Goal: Information Seeking & Learning: Learn about a topic

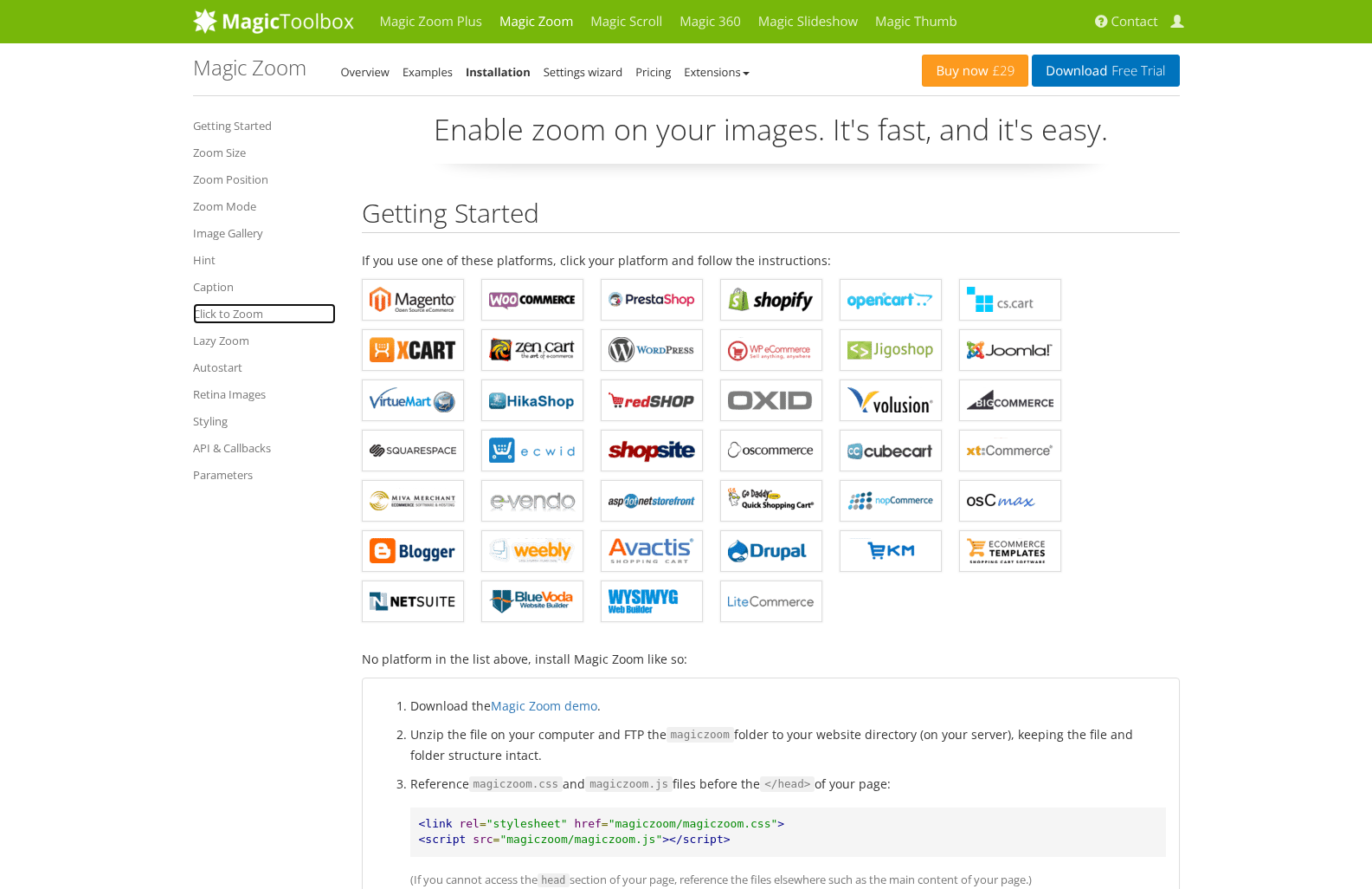
click at [226, 315] on link "Click to Zoom" at bounding box center [265, 314] width 143 height 21
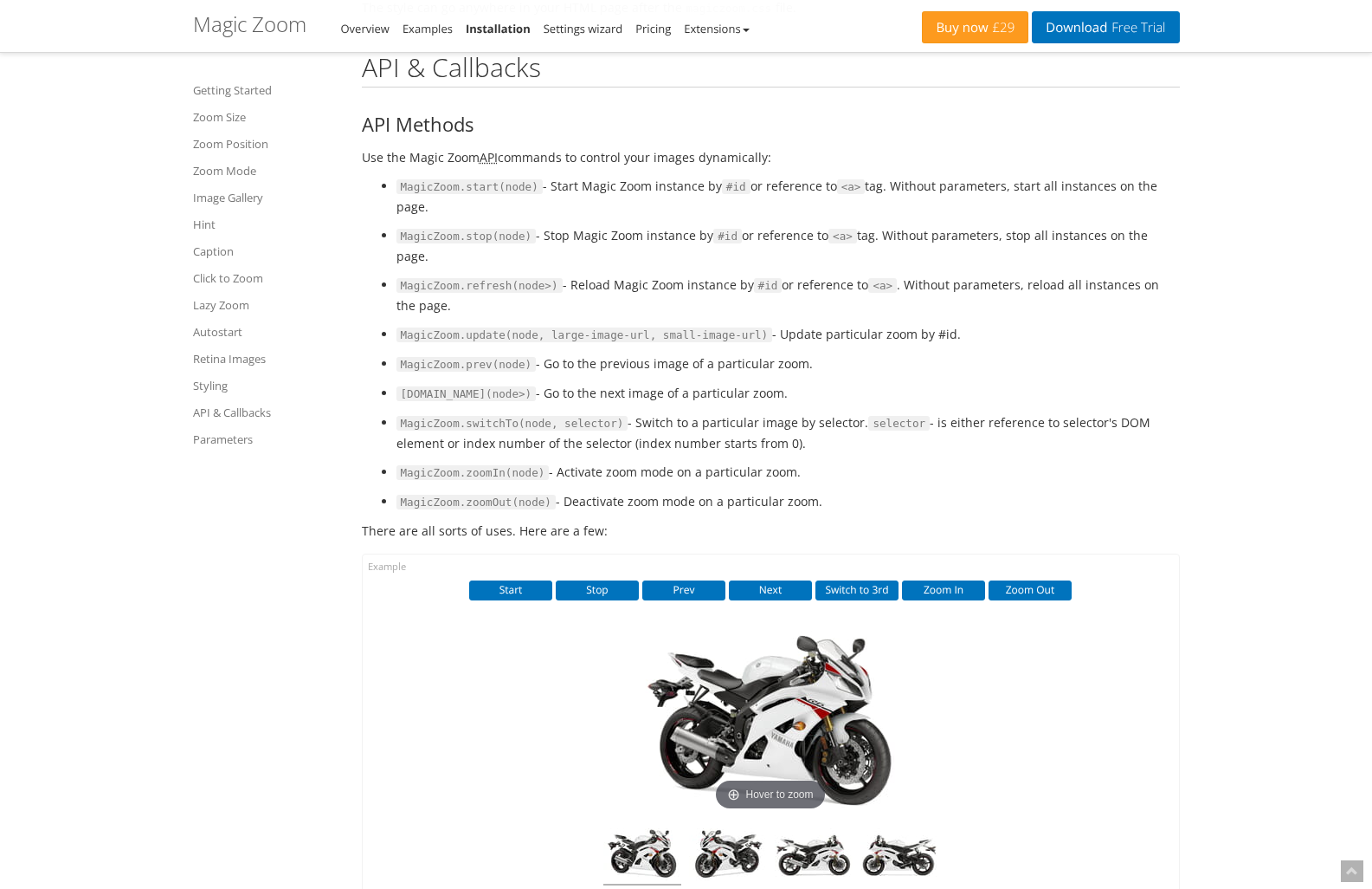
scroll to position [11639, 0]
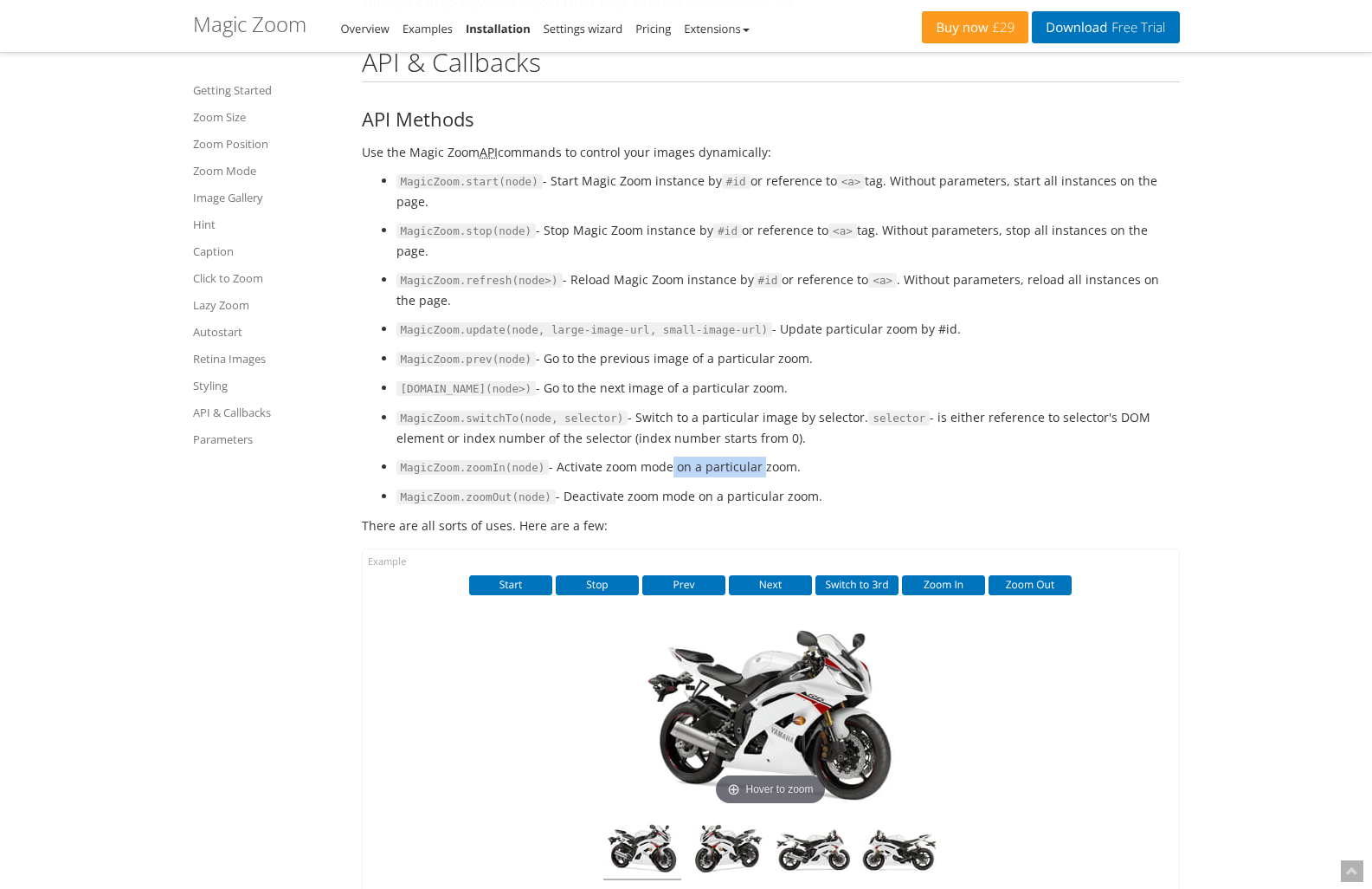
drag, startPoint x: 669, startPoint y: 543, endPoint x: 760, endPoint y: 548, distance: 91.1
click at [760, 477] on li "MagicZoom.zoomIn(node) - Activate zoom mode on a particular zoom." at bounding box center [788, 467] width 783 height 21
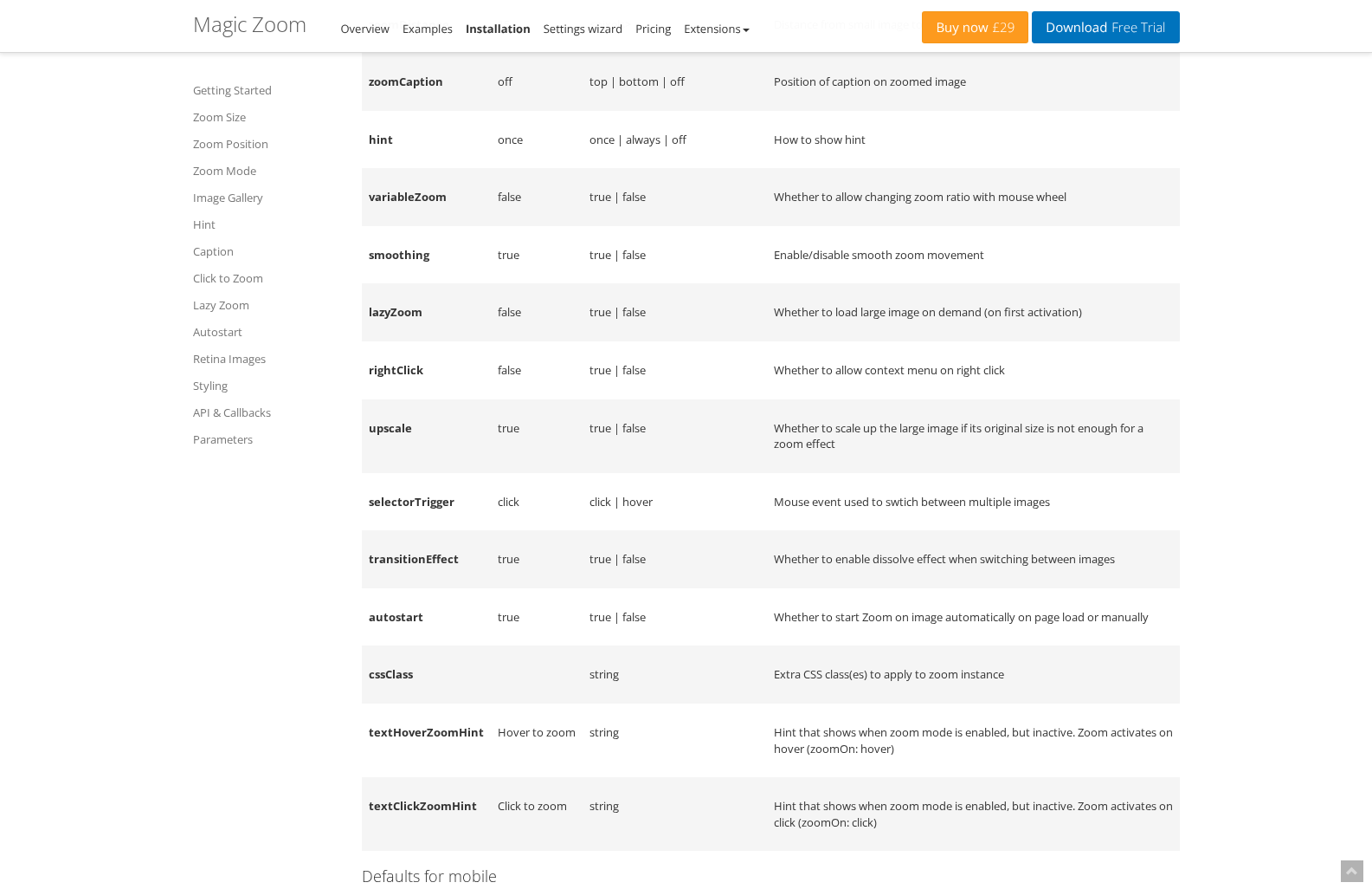
scroll to position [14101, 0]
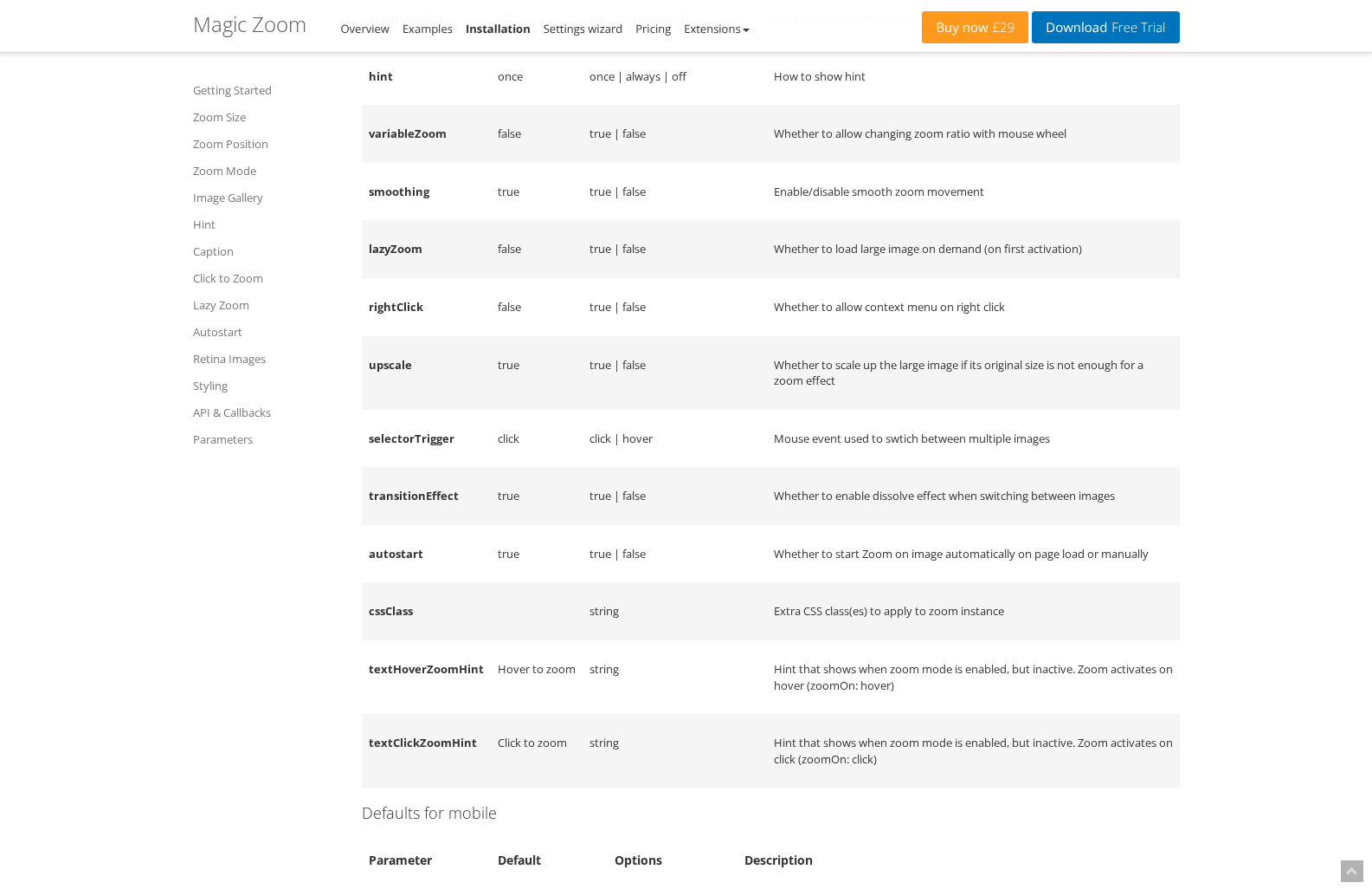
drag, startPoint x: 848, startPoint y: 319, endPoint x: 1076, endPoint y: 335, distance: 228.6
click at [1076, 278] on td "Whether to load large image on demand (on first activation)" at bounding box center [973, 249] width 413 height 58
drag, startPoint x: 1070, startPoint y: 325, endPoint x: 819, endPoint y: 323, distance: 251.0
click at [819, 278] on td "Whether to load large image on demand (on first activation)" at bounding box center [973, 249] width 413 height 58
click at [816, 278] on td "Whether to load large image on demand (on first activation)" at bounding box center [973, 249] width 413 height 58
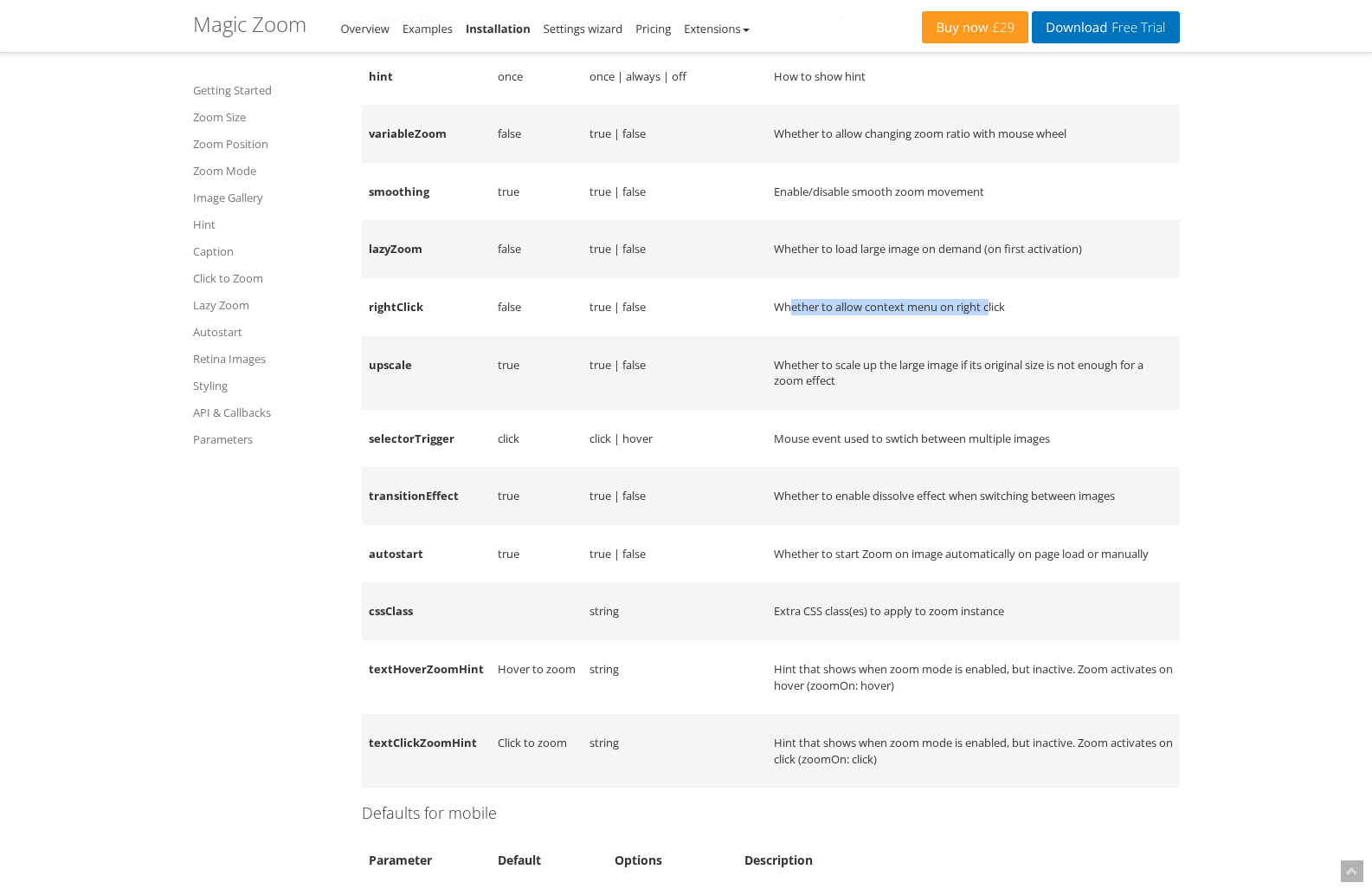
drag, startPoint x: 792, startPoint y: 392, endPoint x: 989, endPoint y: 390, distance: 197.0
click at [989, 336] on td "Whether to allow context menu on right click" at bounding box center [973, 307] width 413 height 58
drag, startPoint x: 984, startPoint y: 387, endPoint x: 798, endPoint y: 384, distance: 186.0
click at [799, 336] on td "Whether to allow context menu on right click" at bounding box center [973, 307] width 413 height 58
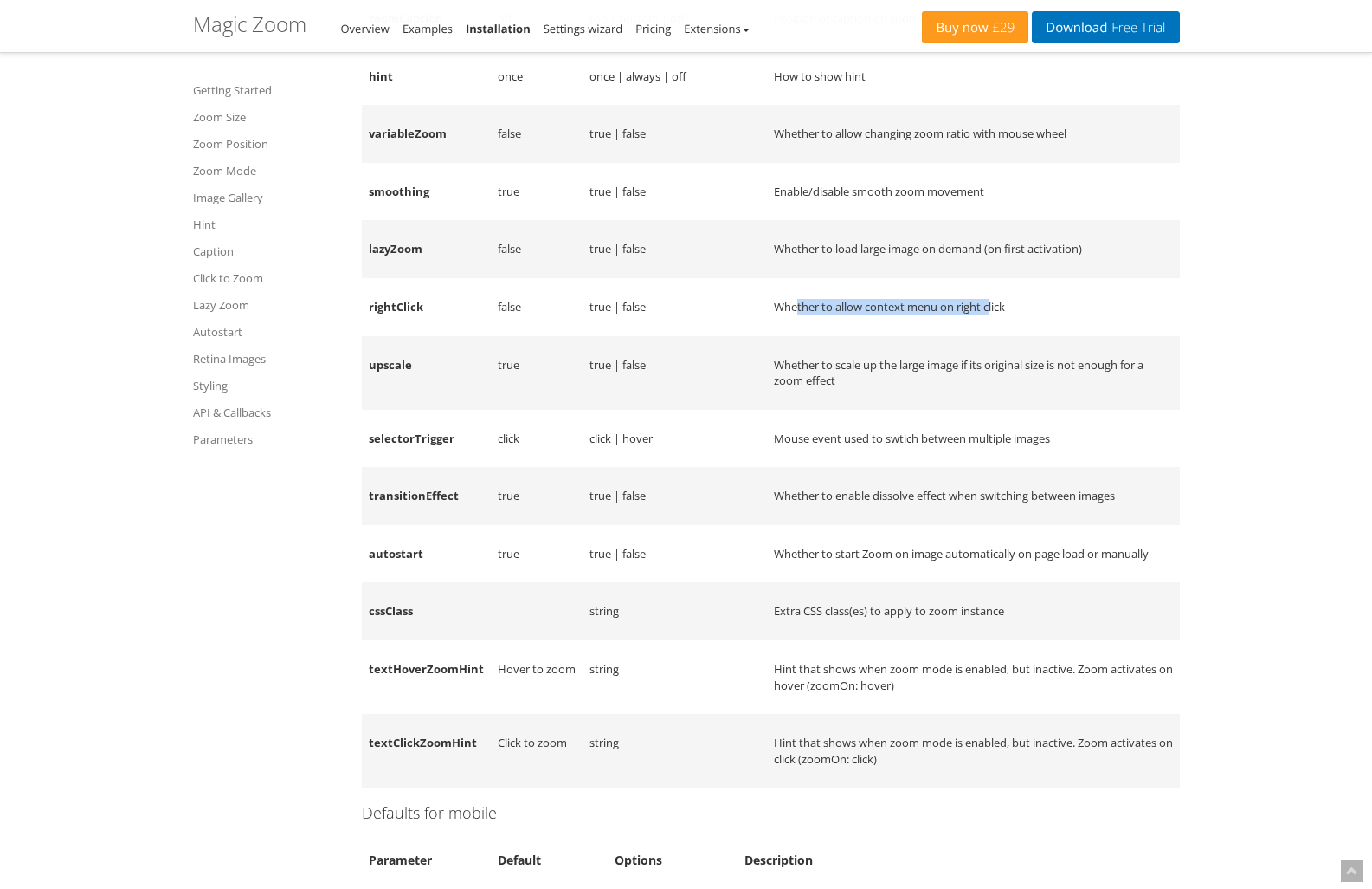
click at [798, 336] on td "Whether to allow context menu on right click" at bounding box center [973, 307] width 413 height 58
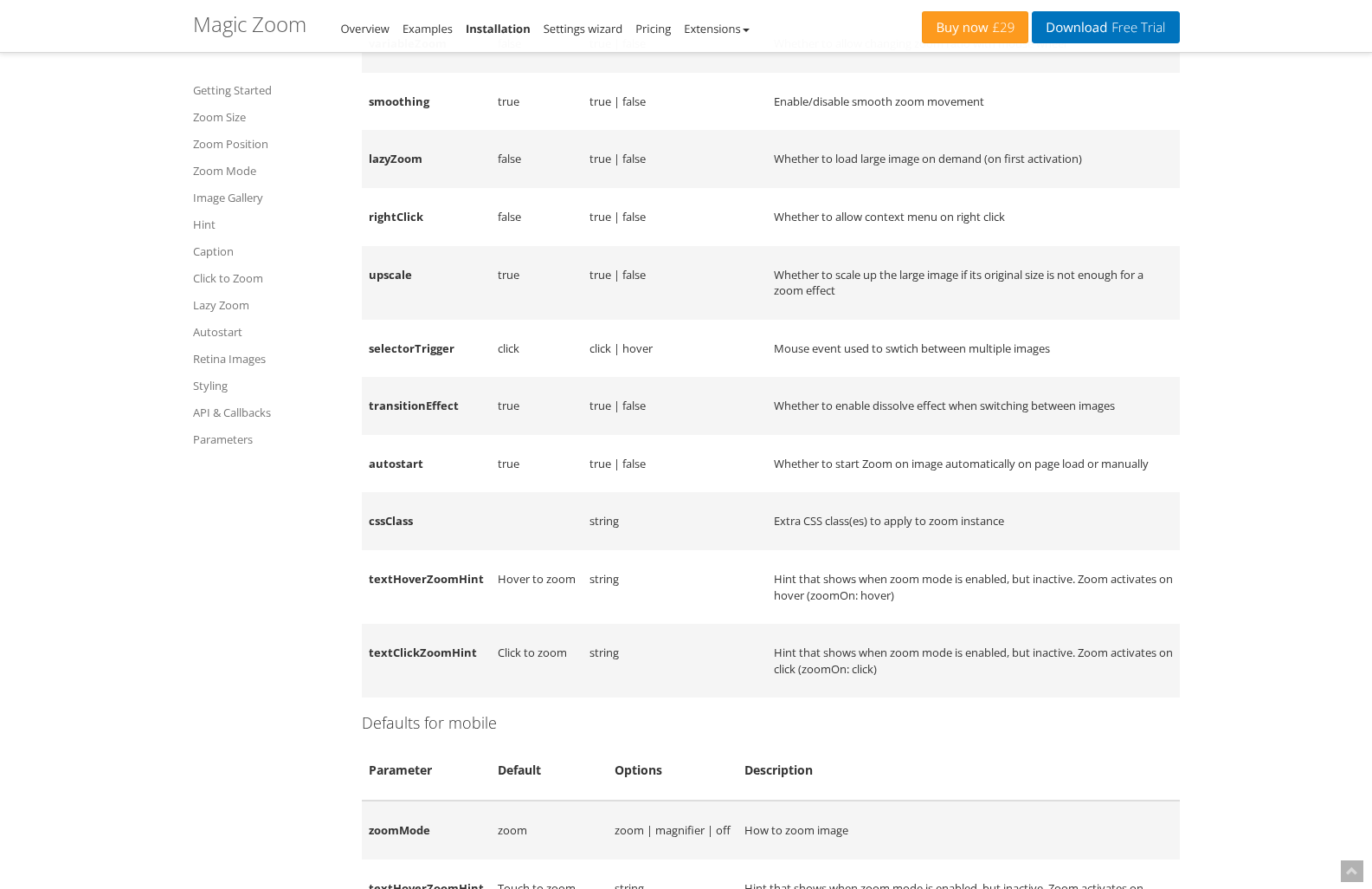
scroll to position [14198, 0]
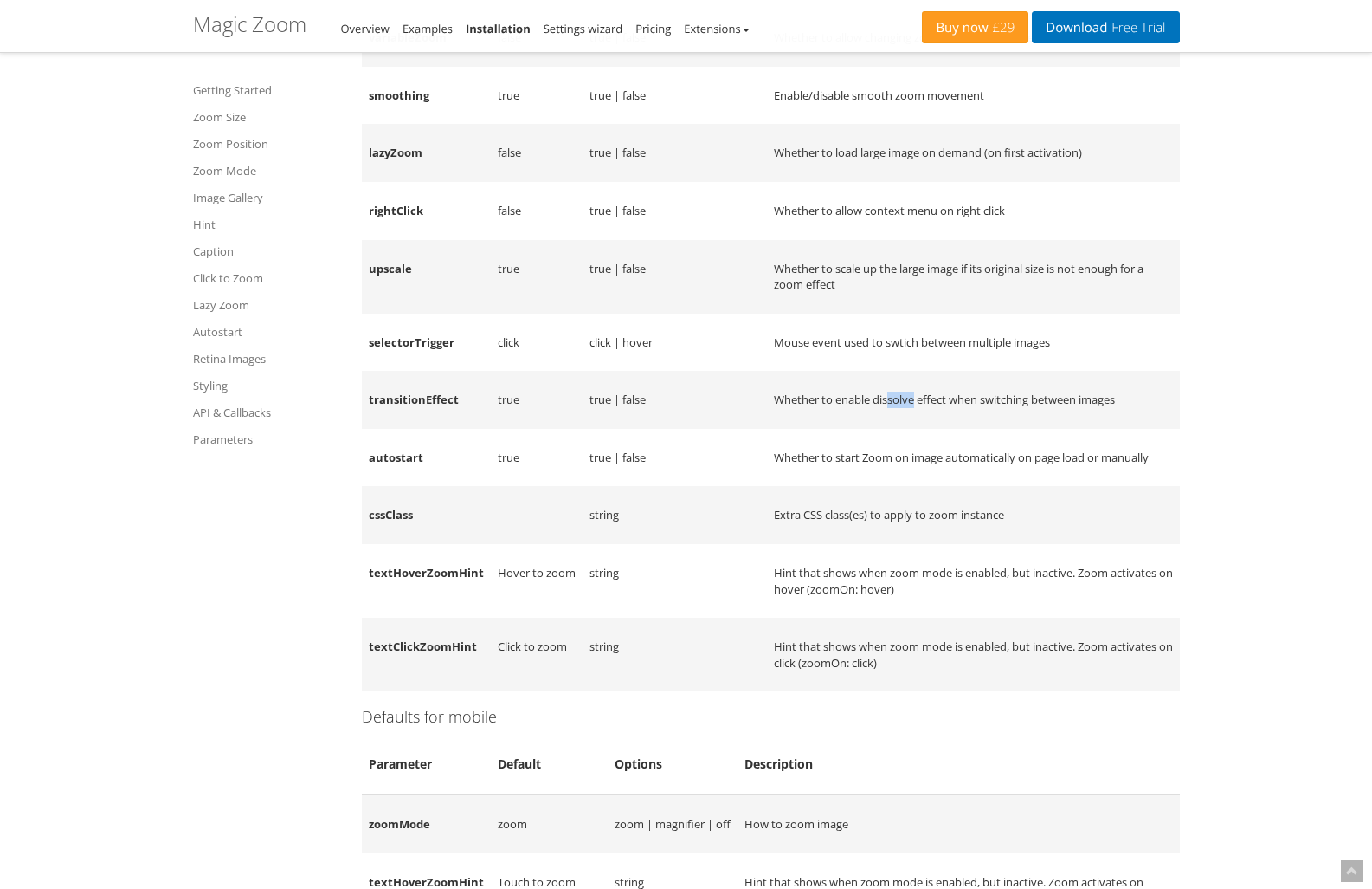
drag, startPoint x: 915, startPoint y: 485, endPoint x: 888, endPoint y: 479, distance: 27.7
click at [888, 429] on td "Whether to enable dissolve effect when switching between images" at bounding box center [973, 400] width 413 height 58
click at [889, 429] on td "Whether to enable dissolve effect when switching between images" at bounding box center [973, 400] width 413 height 58
drag, startPoint x: 826, startPoint y: 538, endPoint x: 1124, endPoint y: 541, distance: 298.0
click at [1124, 486] on td "Whether to start Zoom on image automatically on page load or manually" at bounding box center [973, 458] width 413 height 58
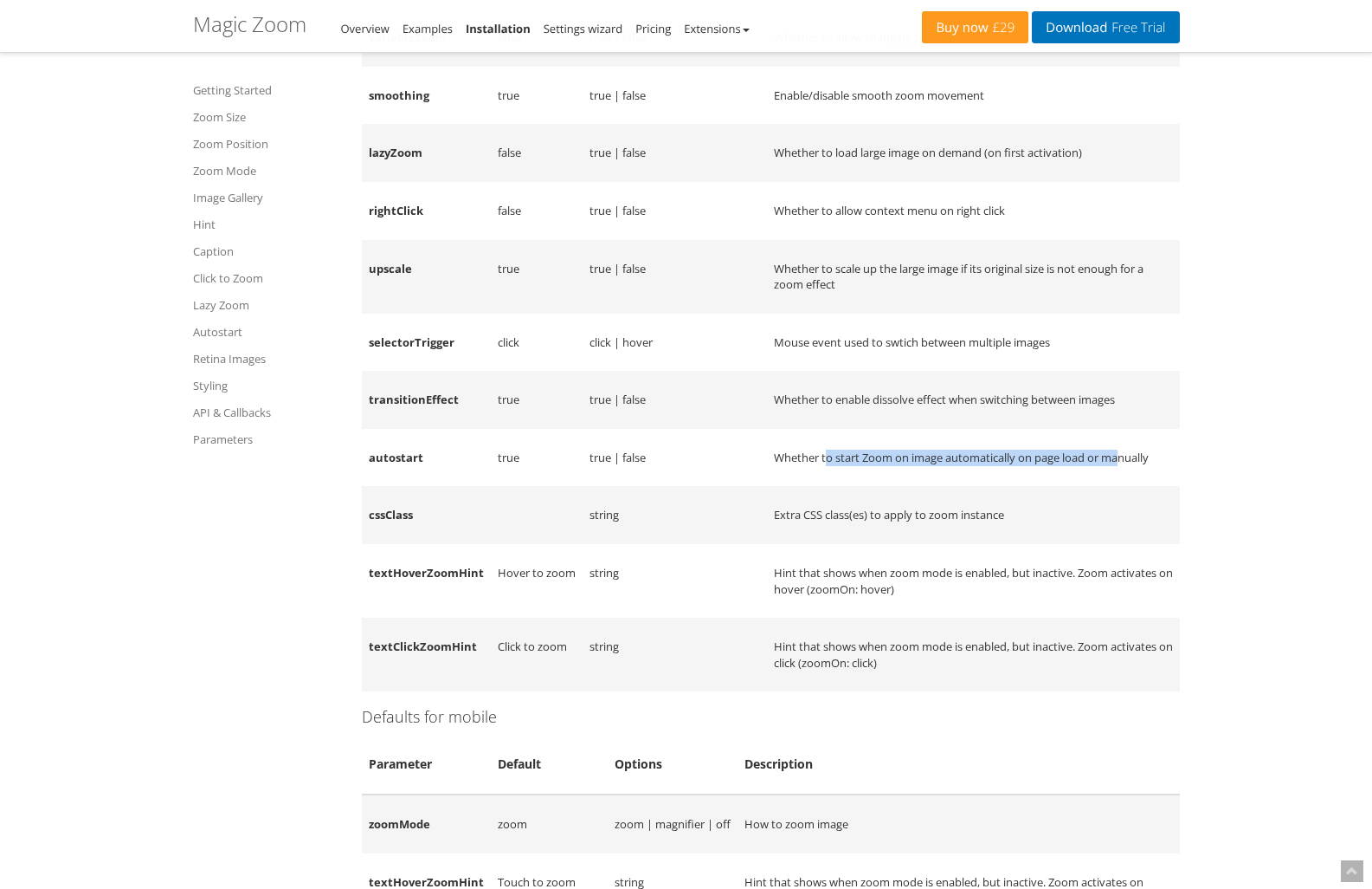
click at [1125, 486] on td "Whether to start Zoom on image automatically on page load or manually" at bounding box center [973, 458] width 413 height 58
drag, startPoint x: 1122, startPoint y: 539, endPoint x: 849, endPoint y: 533, distance: 273.1
click at [857, 486] on td "Whether to start Zoom on image automatically on page load or manually" at bounding box center [973, 458] width 413 height 58
click at [849, 486] on td "Whether to start Zoom on image automatically on page load or manually" at bounding box center [973, 458] width 413 height 58
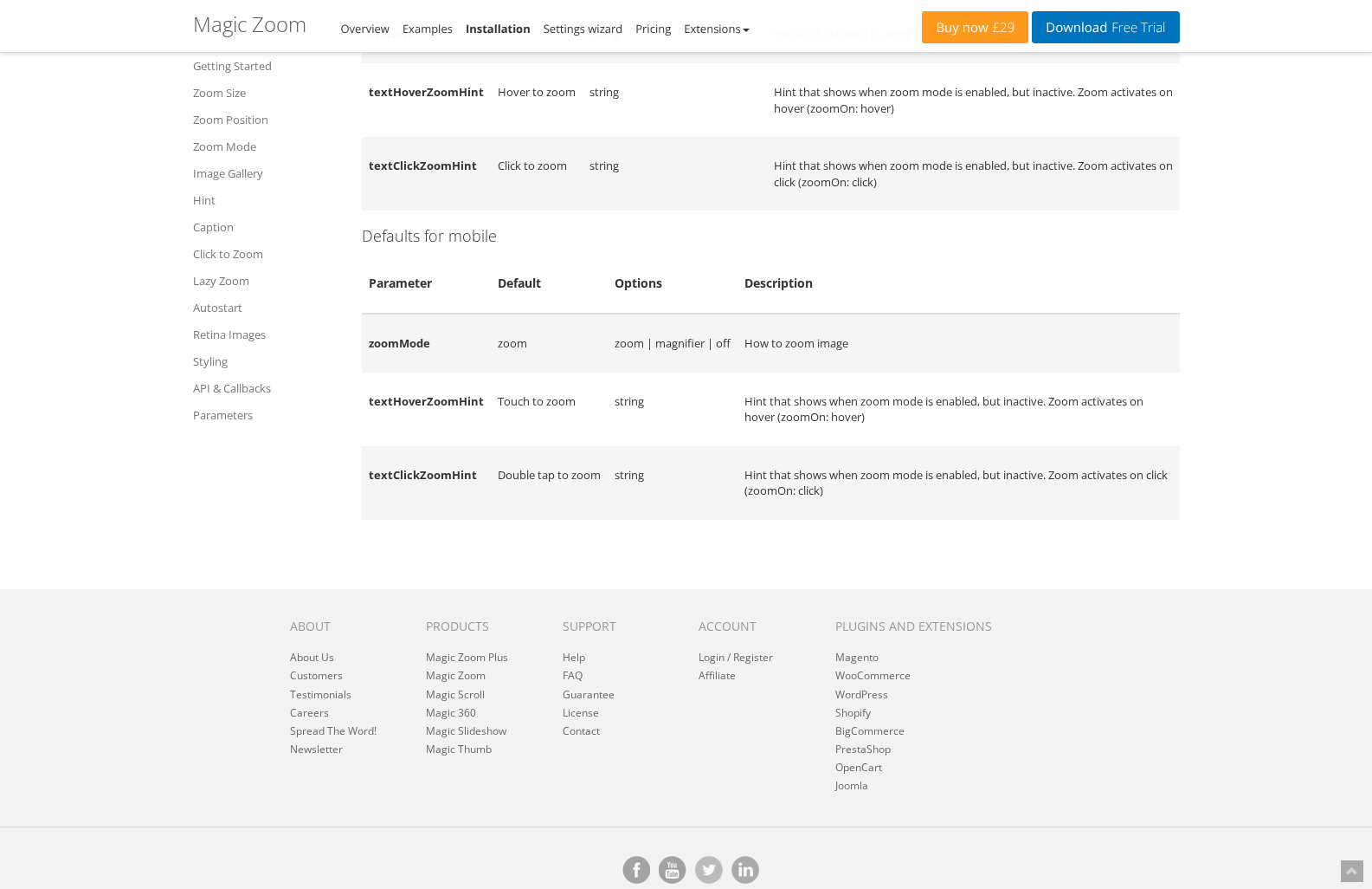
scroll to position [14682, 0]
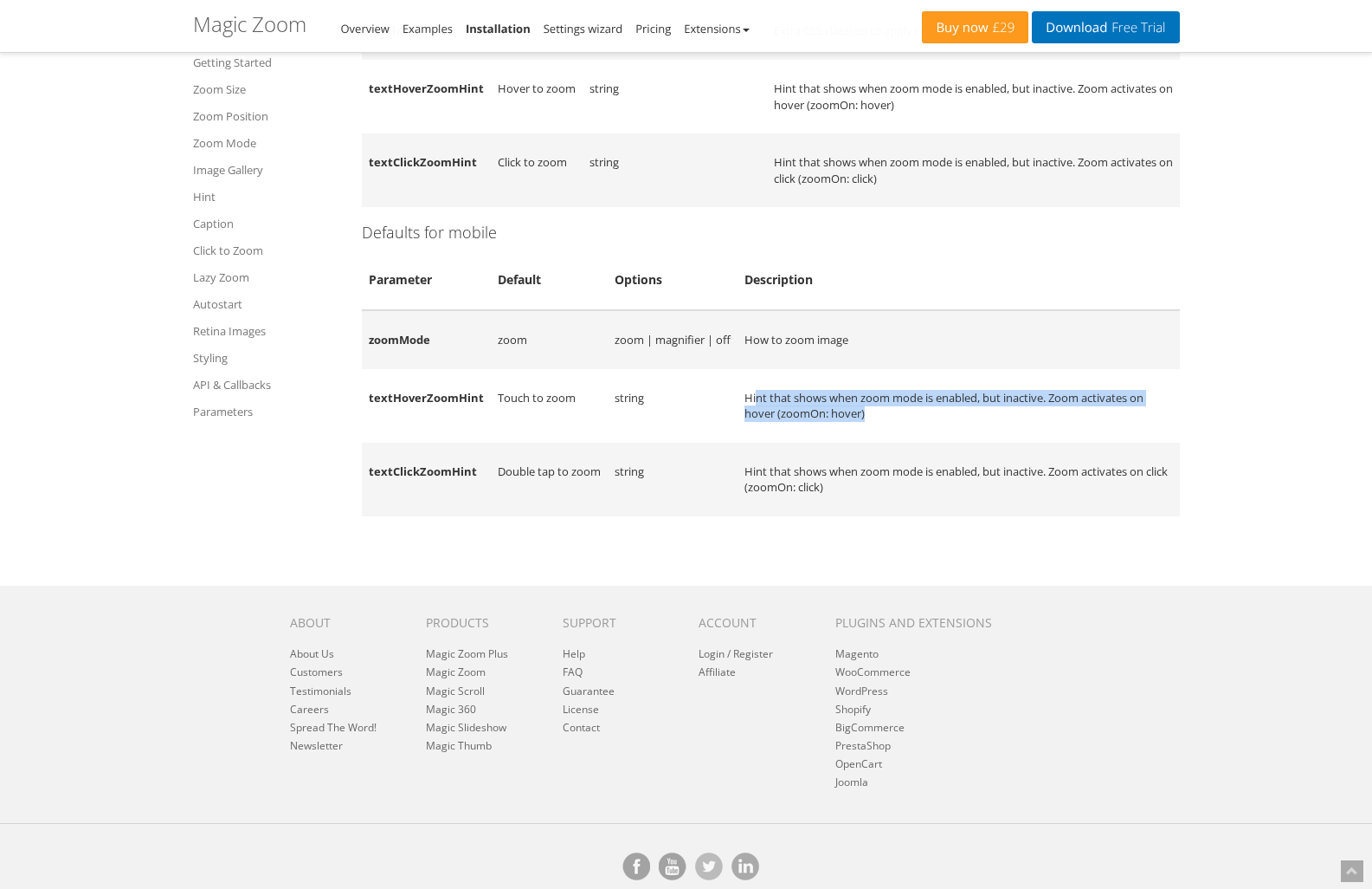
drag, startPoint x: 871, startPoint y: 492, endPoint x: 755, endPoint y: 476, distance: 117.1
click at [755, 442] on td "Hint that shows when zoom mode is enabled, but inactive. Zoom activates on hove…" at bounding box center [958, 405] width 442 height 74
click at [754, 442] on td "Hint that shows when zoom mode is enabled, but inactive. Zoom activates on hove…" at bounding box center [958, 405] width 442 height 74
drag, startPoint x: 754, startPoint y: 476, endPoint x: 852, endPoint y: 517, distance: 106.2
click at [852, 442] on td "Hint that shows when zoom mode is enabled, but inactive. Zoom activates on hove…" at bounding box center [958, 405] width 442 height 74
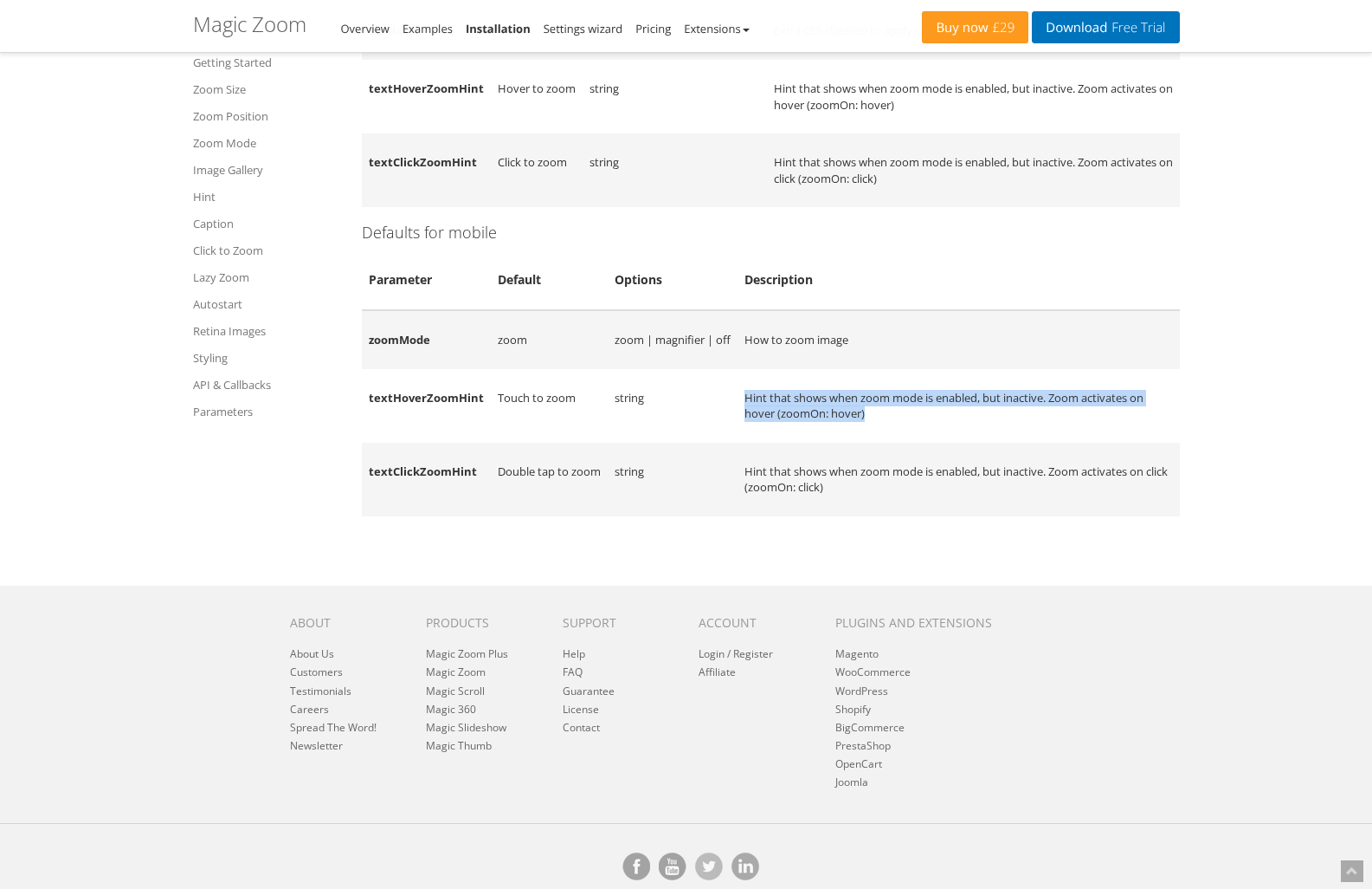
click at [852, 442] on td "Hint that shows when zoom mode is enabled, but inactive. Zoom activates on hove…" at bounding box center [958, 405] width 442 height 74
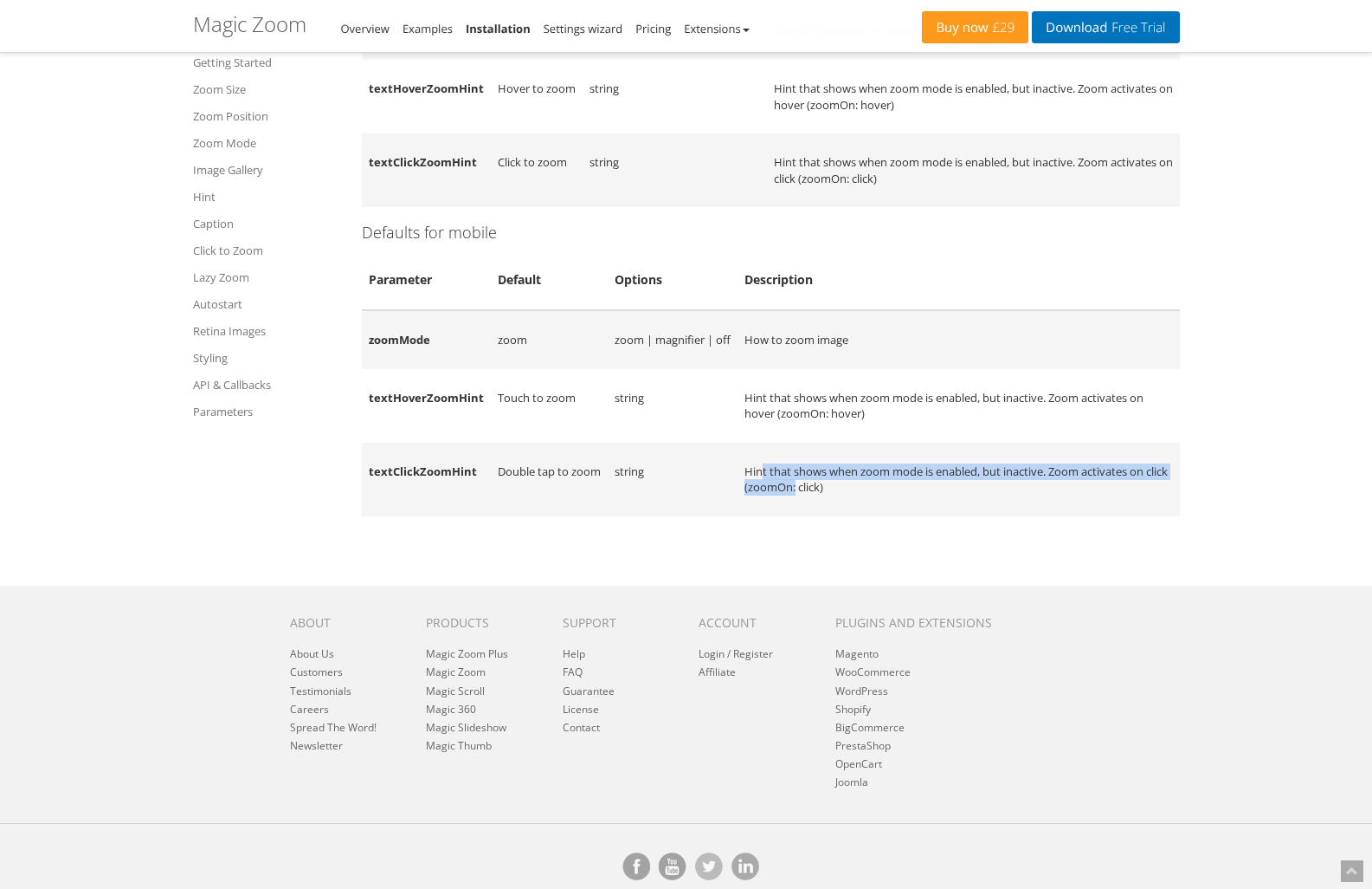
drag, startPoint x: 762, startPoint y: 546, endPoint x: 820, endPoint y: 561, distance: 59.9
click at [820, 517] on td "Hint that shows when zoom mode is enabled, but inactive. Zoom activates on clic…" at bounding box center [958, 479] width 442 height 74
click at [819, 517] on td "Hint that shows when zoom mode is enabled, but inactive. Zoom activates on clic…" at bounding box center [958, 479] width 442 height 74
drag, startPoint x: 819, startPoint y: 561, endPoint x: 798, endPoint y: 551, distance: 23.3
click at [798, 517] on td "Hint that shows when zoom mode is enabled, but inactive. Zoom activates on clic…" at bounding box center [958, 479] width 442 height 74
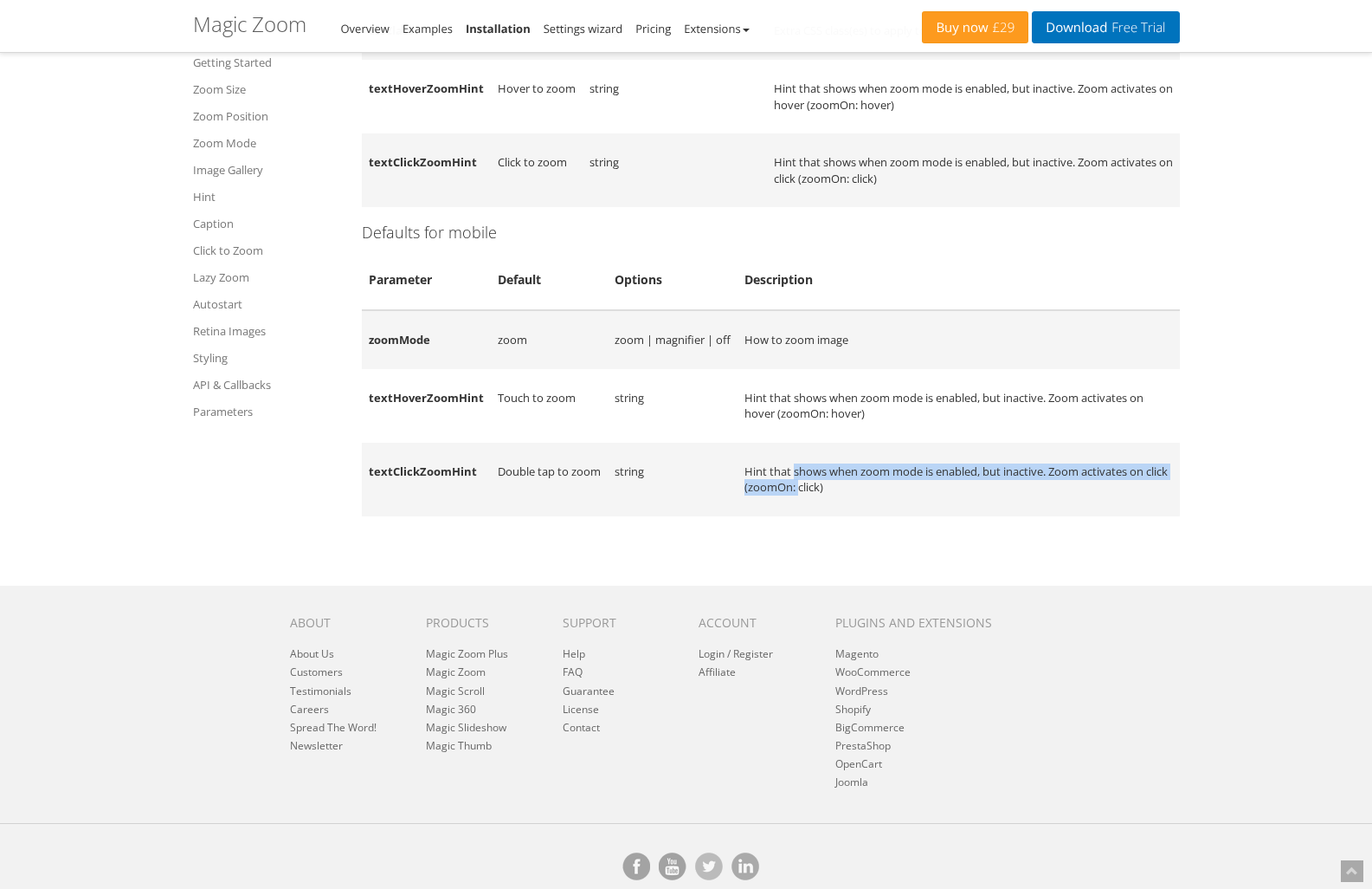
click at [798, 517] on td "Hint that shows when zoom mode is enabled, but inactive. Zoom activates on clic…" at bounding box center [958, 479] width 442 height 74
drag, startPoint x: 798, startPoint y: 551, endPoint x: 820, endPoint y: 568, distance: 27.8
click at [820, 517] on td "Hint that shows when zoom mode is enabled, but inactive. Zoom activates on clic…" at bounding box center [958, 479] width 442 height 74
drag, startPoint x: 820, startPoint y: 568, endPoint x: 782, endPoint y: 557, distance: 39.6
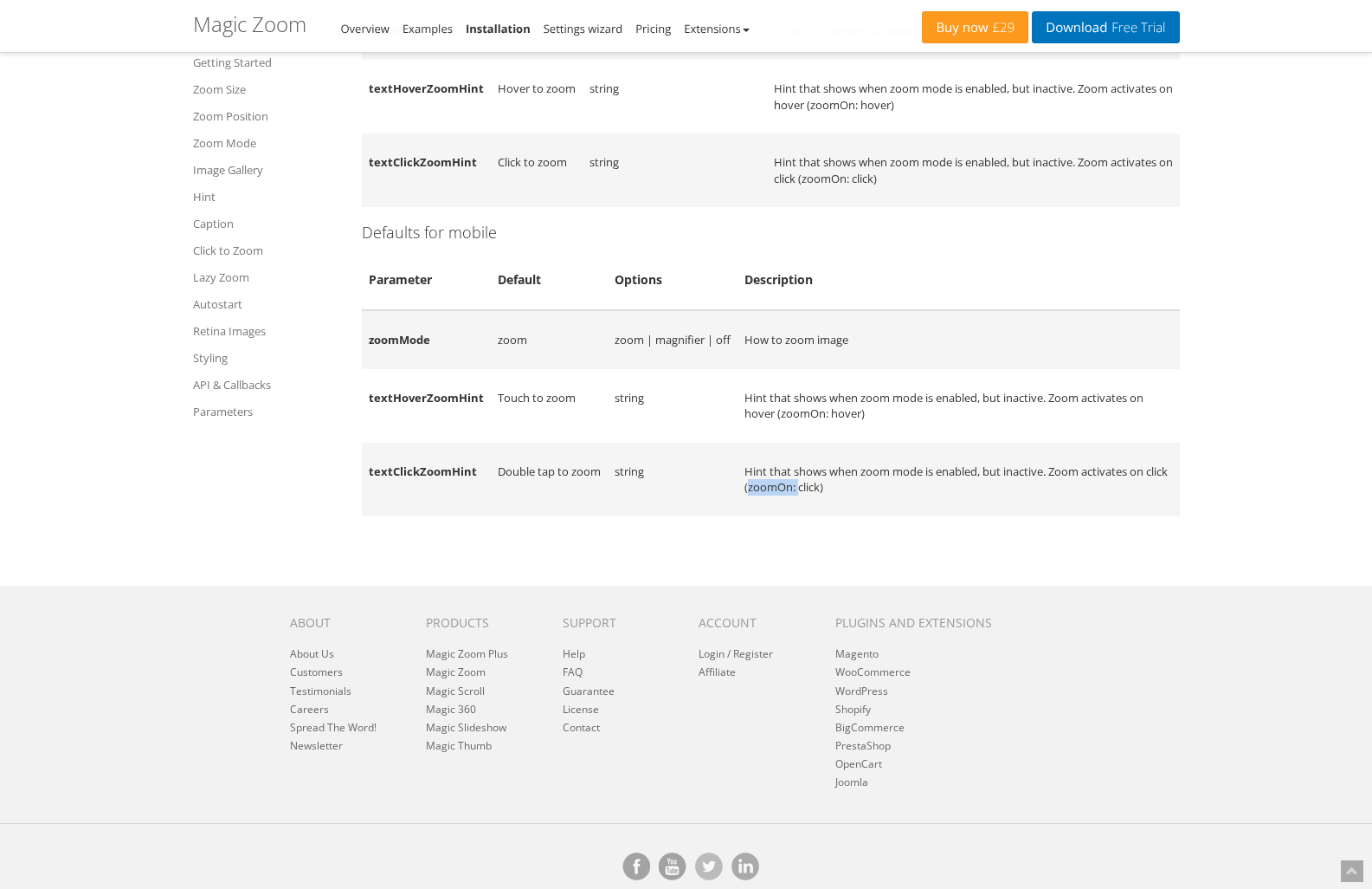
click at [782, 517] on td "Hint that shows when zoom mode is enabled, but inactive. Zoom activates on clic…" at bounding box center [958, 479] width 442 height 74
click at [781, 517] on td "Hint that shows when zoom mode is enabled, but inactive. Zoom activates on clic…" at bounding box center [958, 479] width 442 height 74
drag, startPoint x: 781, startPoint y: 556, endPoint x: 808, endPoint y: 564, distance: 28.2
click at [808, 517] on td "Hint that shows when zoom mode is enabled, but inactive. Zoom activates on clic…" at bounding box center [958, 479] width 442 height 74
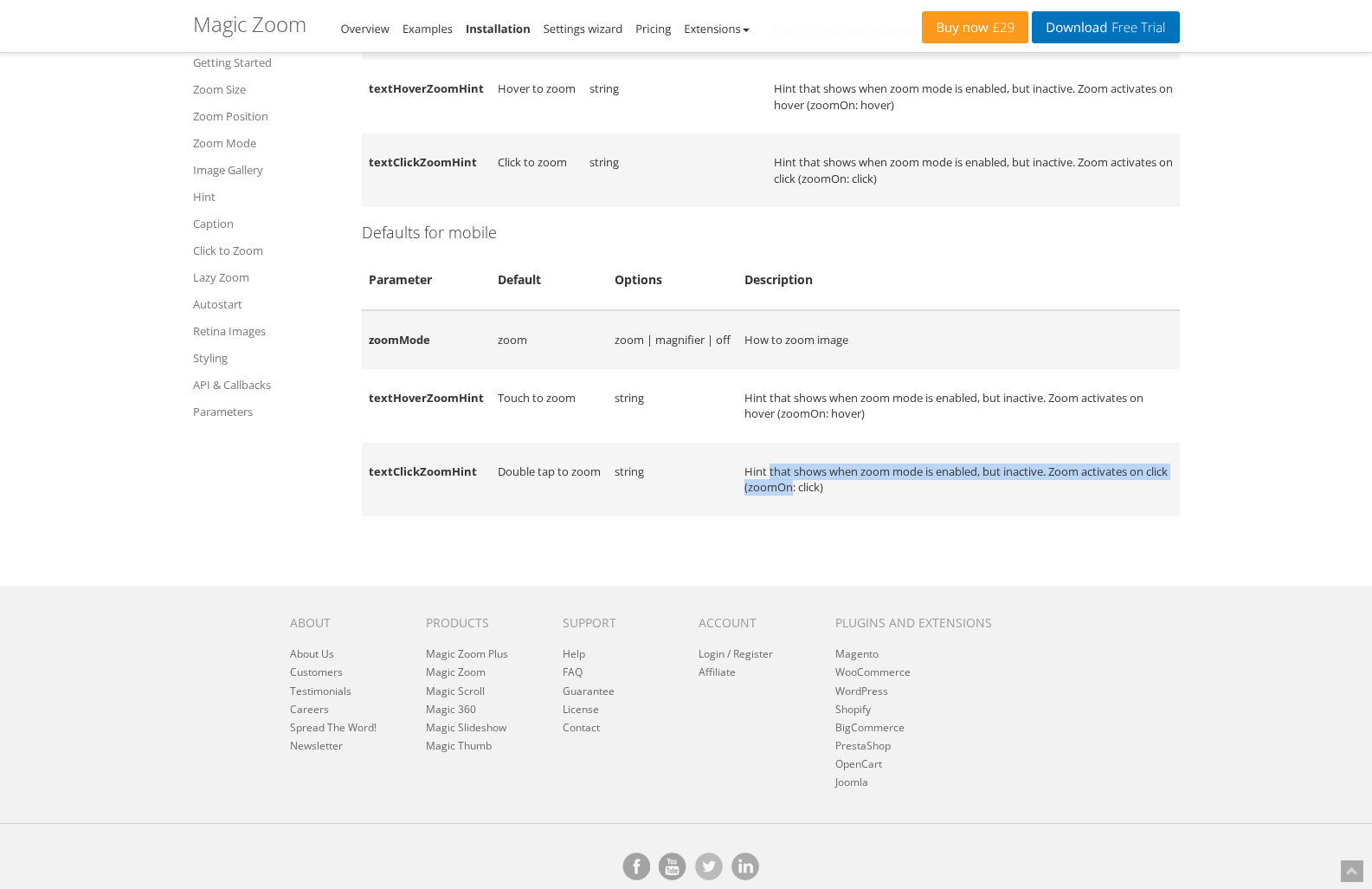
drag, startPoint x: 808, startPoint y: 564, endPoint x: 786, endPoint y: 549, distance: 26.6
click at [786, 517] on td "Hint that shows when zoom mode is enabled, but inactive. Zoom activates on clic…" at bounding box center [958, 479] width 442 height 74
click at [785, 517] on td "Hint that shows when zoom mode is enabled, but inactive. Zoom activates on clic…" at bounding box center [958, 479] width 442 height 74
drag, startPoint x: 785, startPoint y: 549, endPoint x: 822, endPoint y: 569, distance: 42.1
click at [822, 517] on td "Hint that shows when zoom mode is enabled, but inactive. Zoom activates on clic…" at bounding box center [958, 479] width 442 height 74
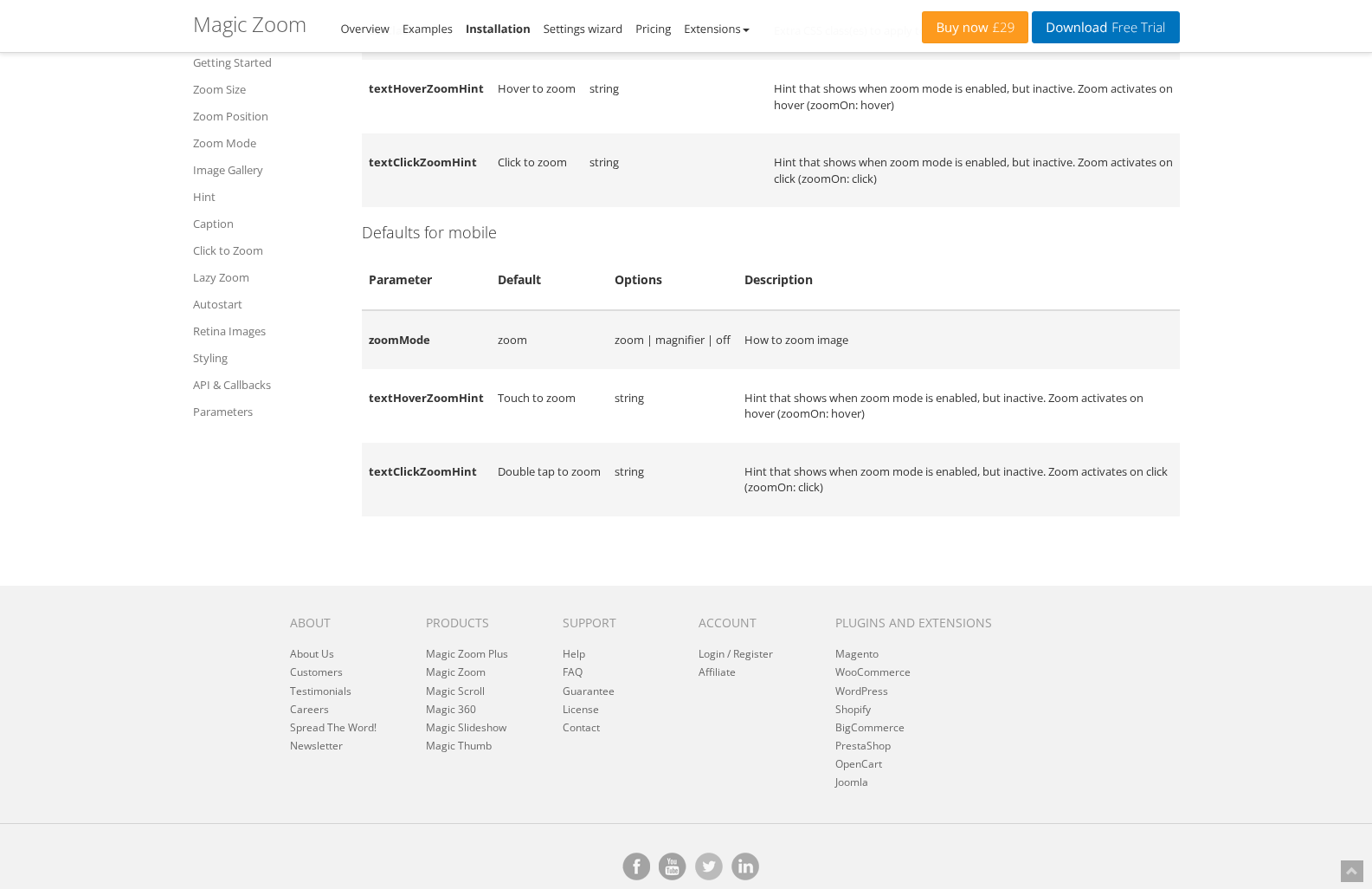
click at [823, 517] on td "Hint that shows when zoom mode is enabled, but inactive. Zoom activates on clic…" at bounding box center [958, 479] width 442 height 74
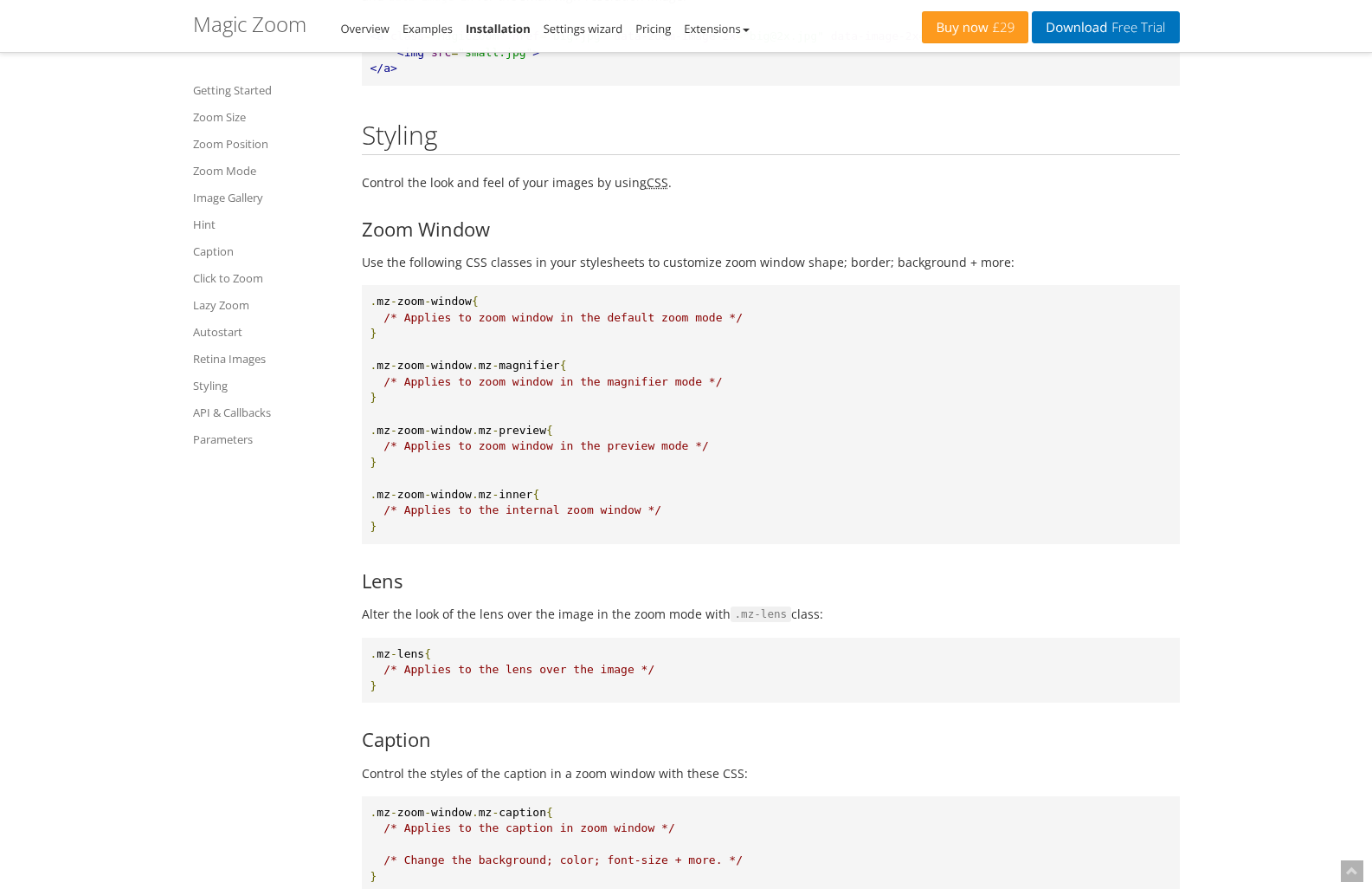
scroll to position [9440, 0]
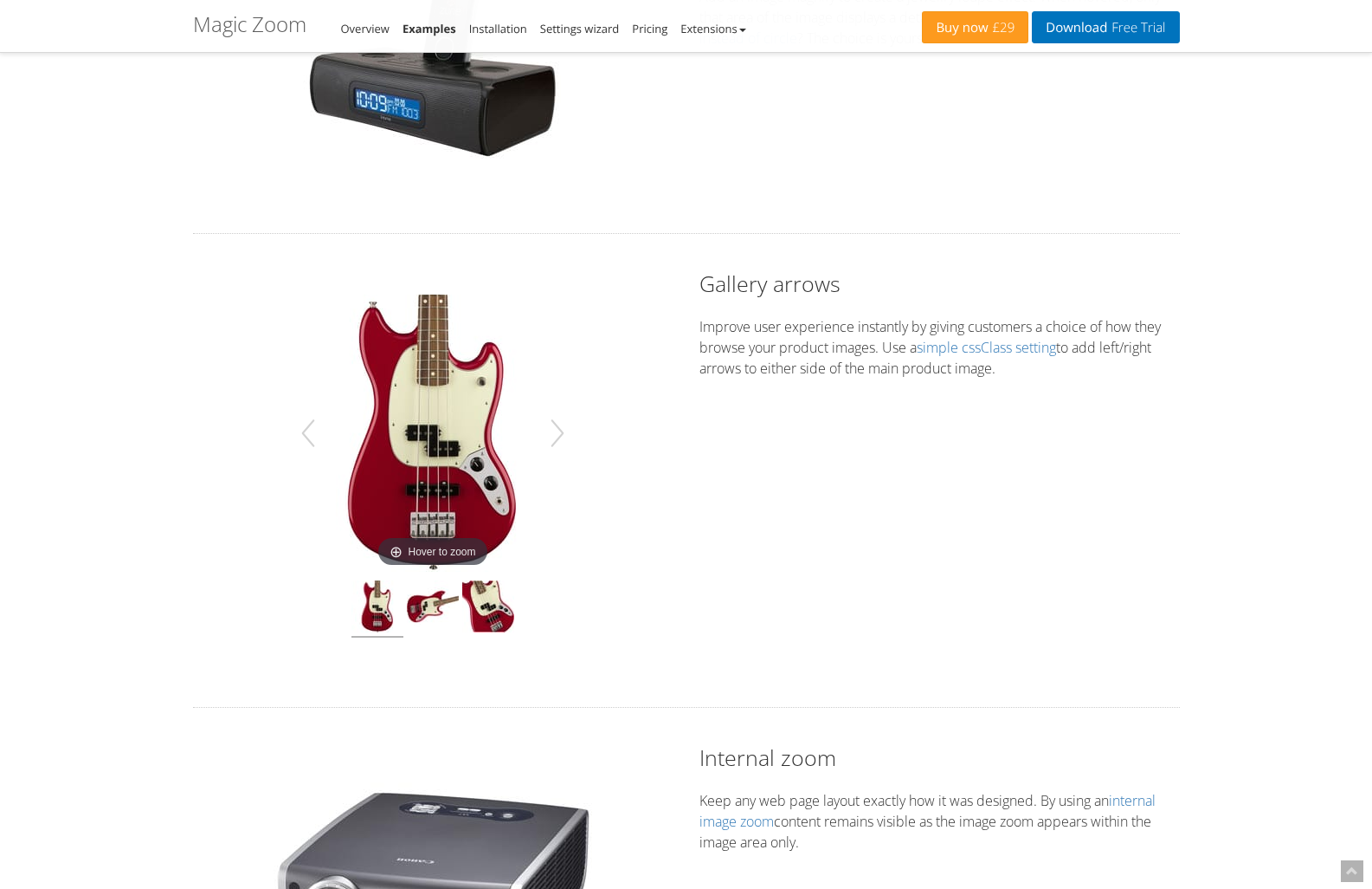
scroll to position [415, 0]
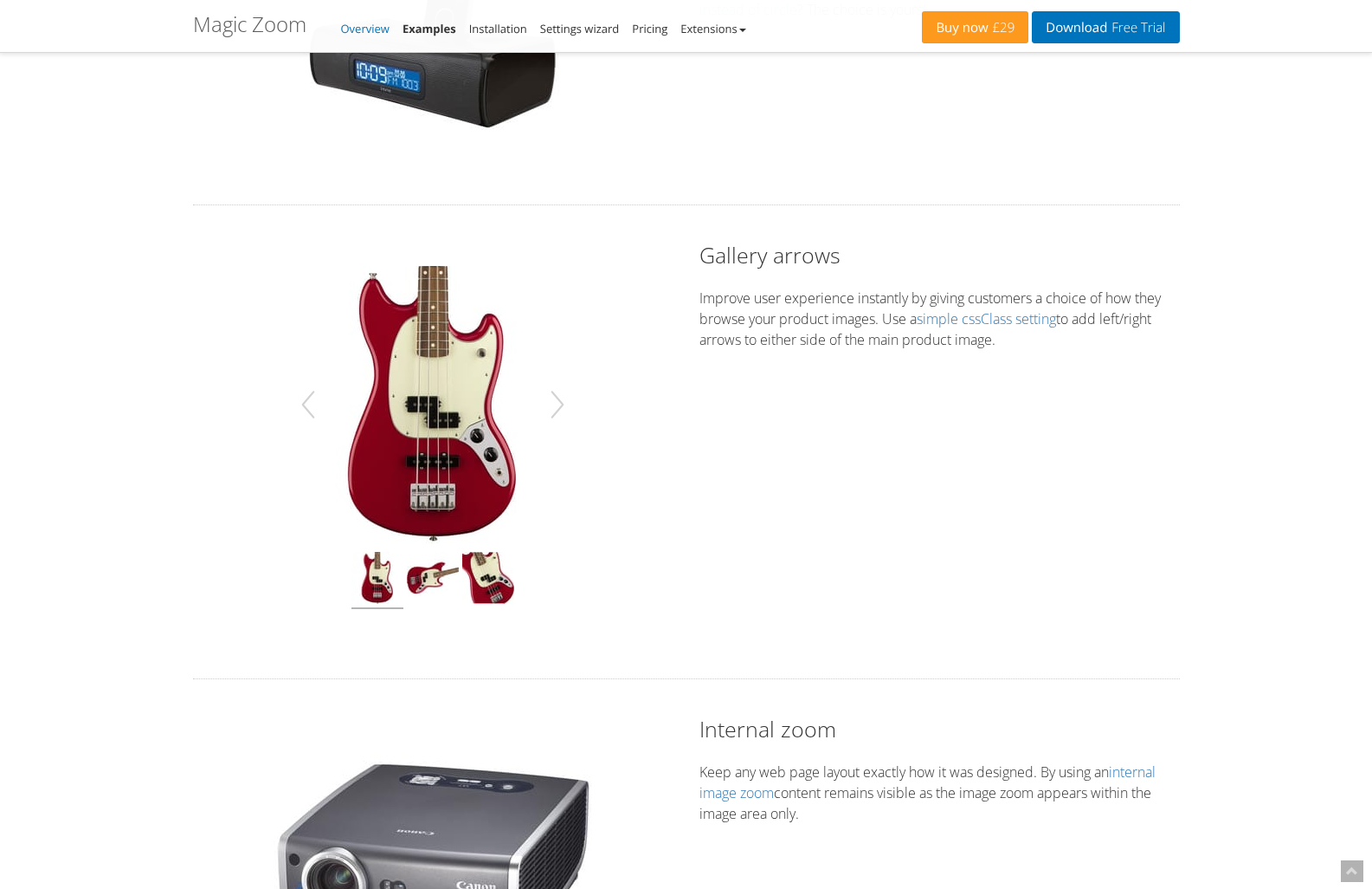
click at [353, 26] on link "Overview" at bounding box center [365, 28] width 48 height 16
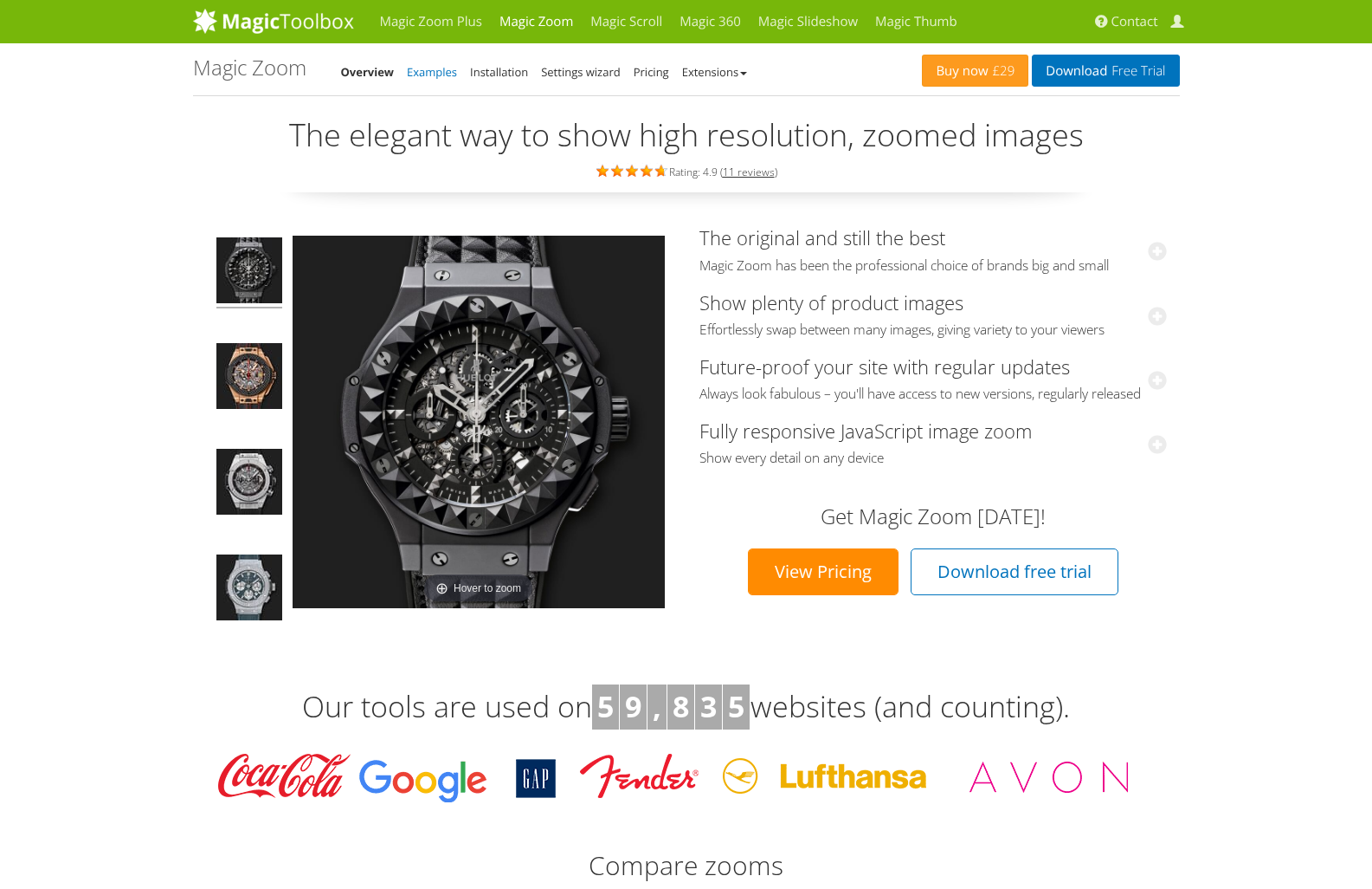
click at [440, 69] on link "Examples" at bounding box center [432, 72] width 50 height 16
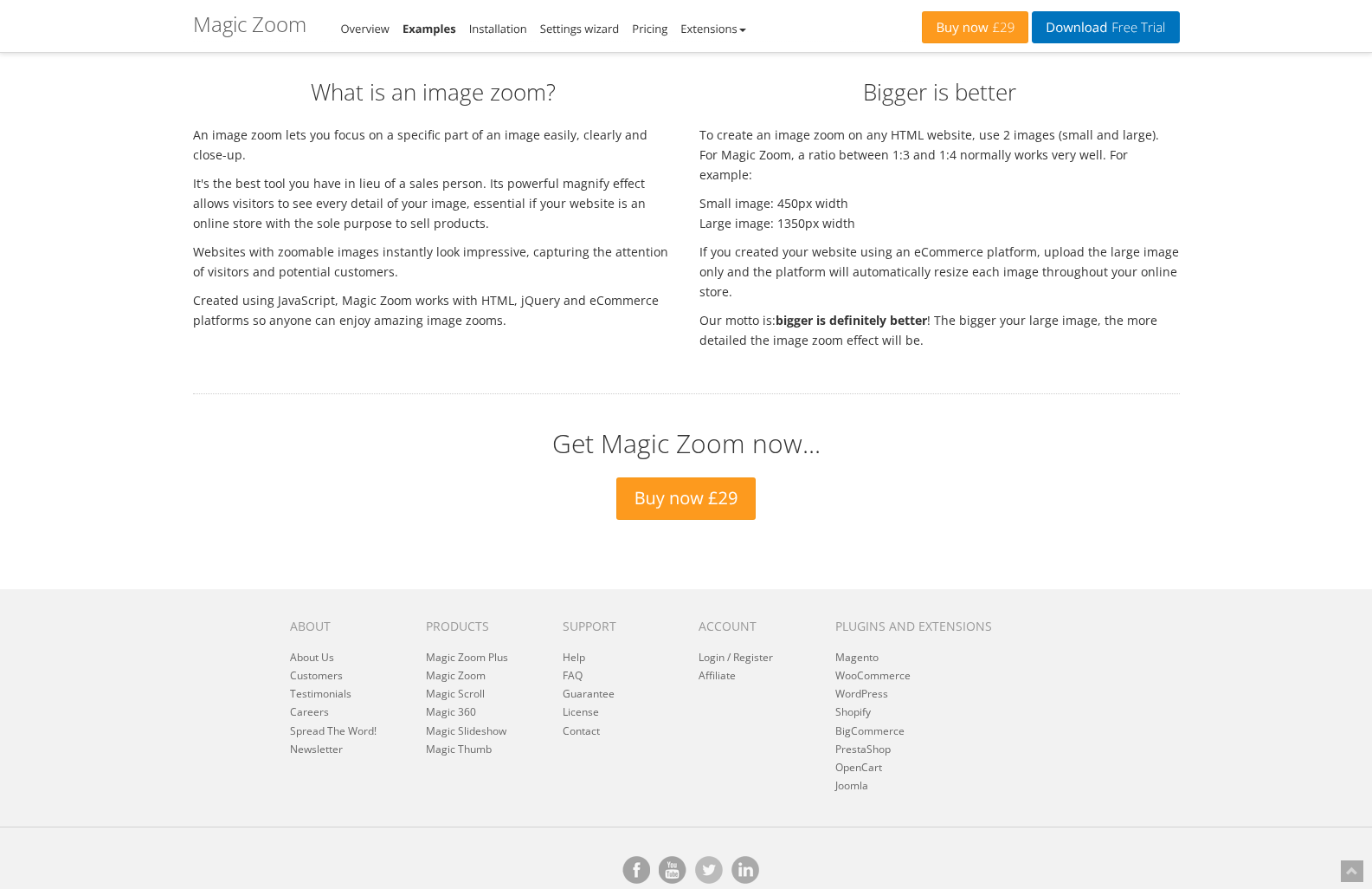
scroll to position [4834, 0]
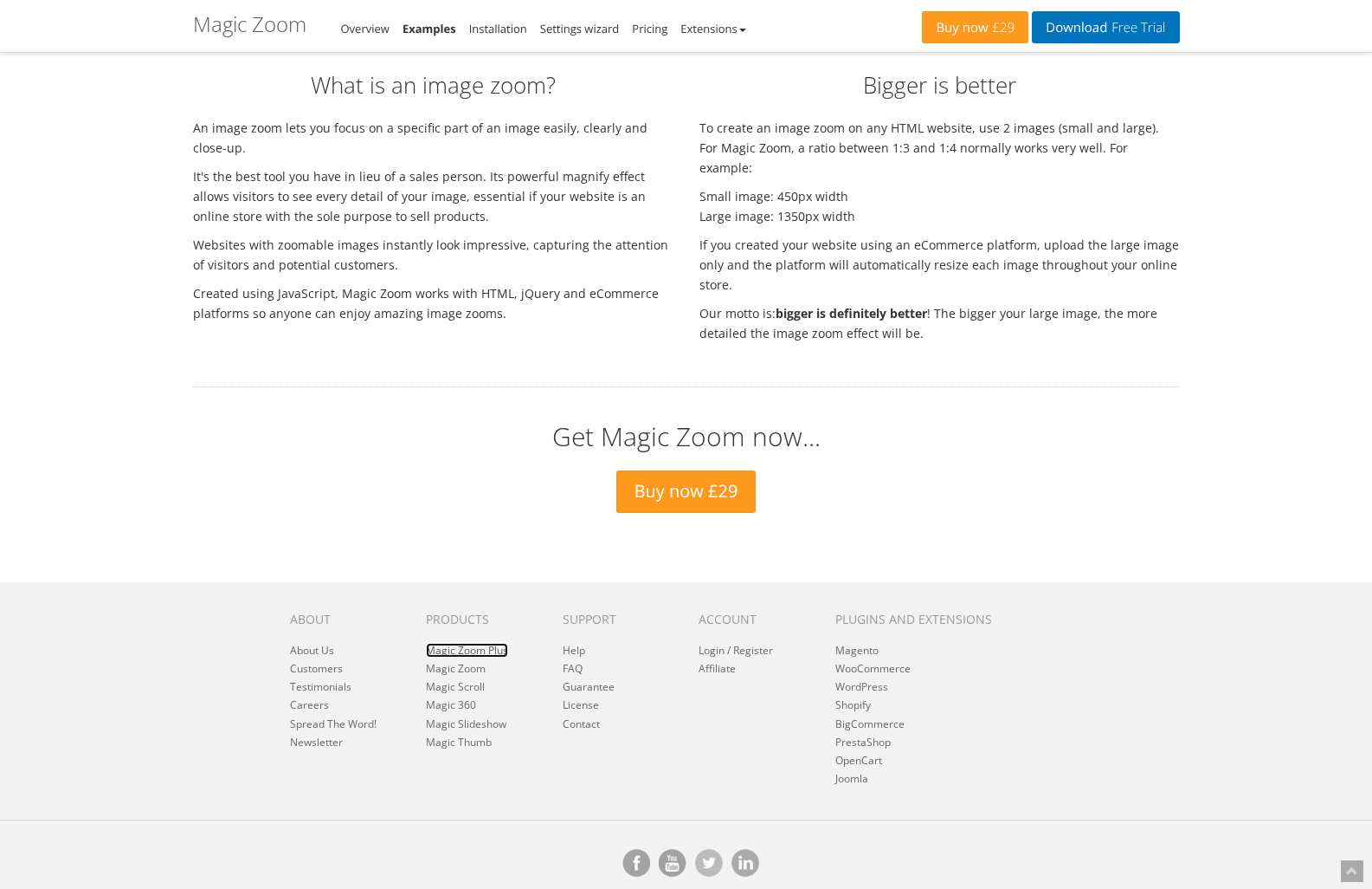
click at [463, 643] on link "Magic Zoom Plus" at bounding box center [466, 650] width 82 height 15
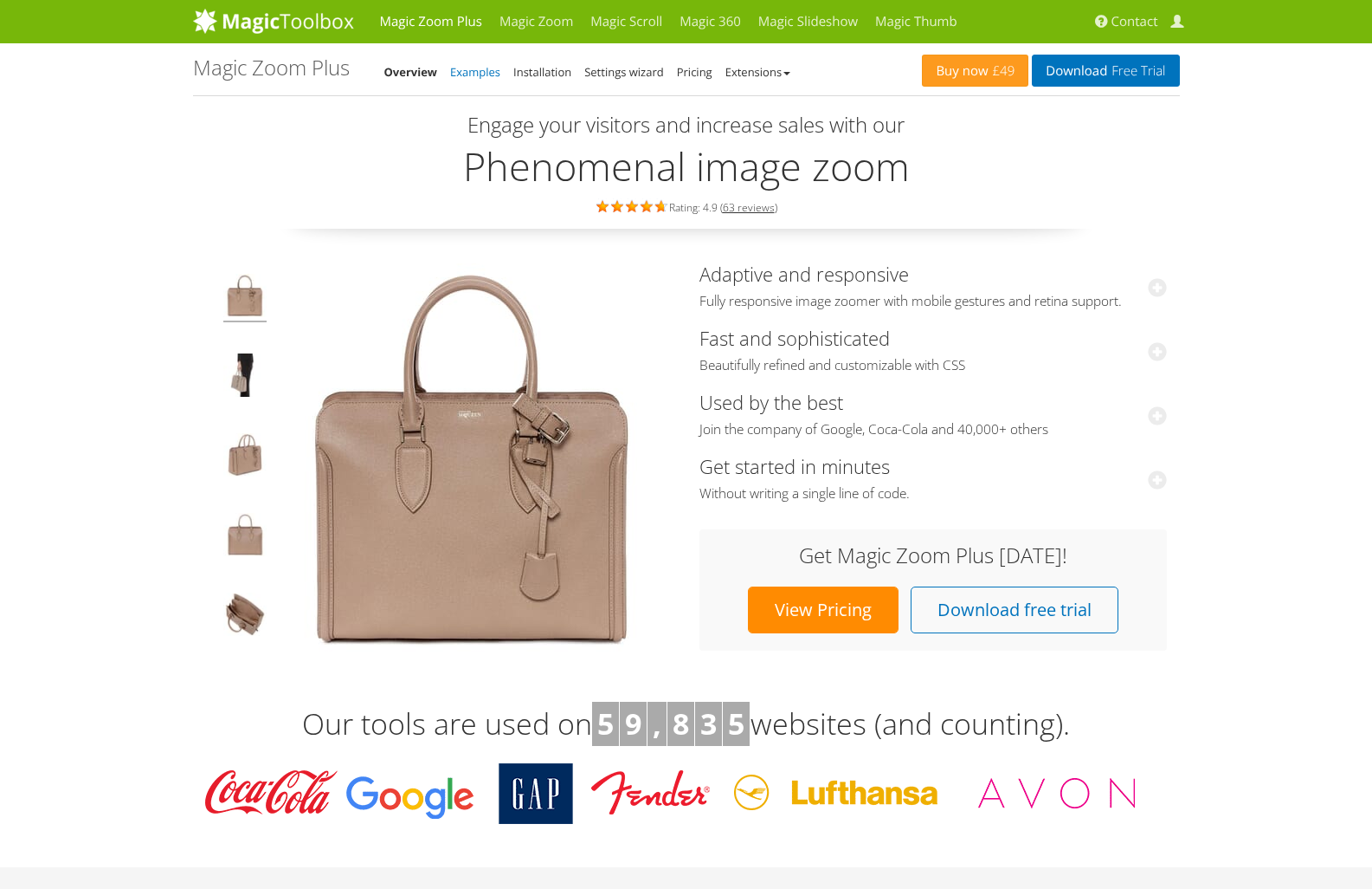
click at [478, 72] on link "Examples" at bounding box center [475, 72] width 50 height 16
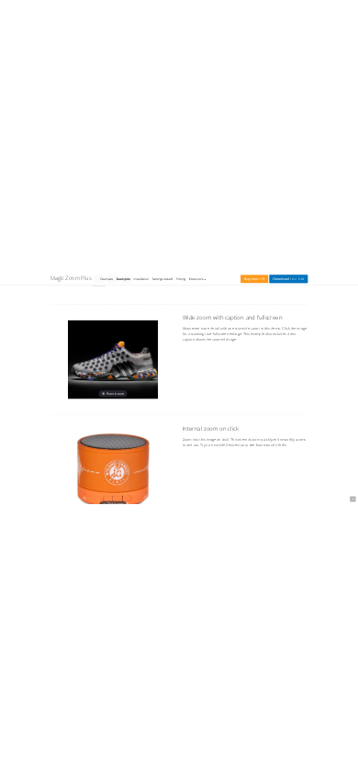
scroll to position [2308, 0]
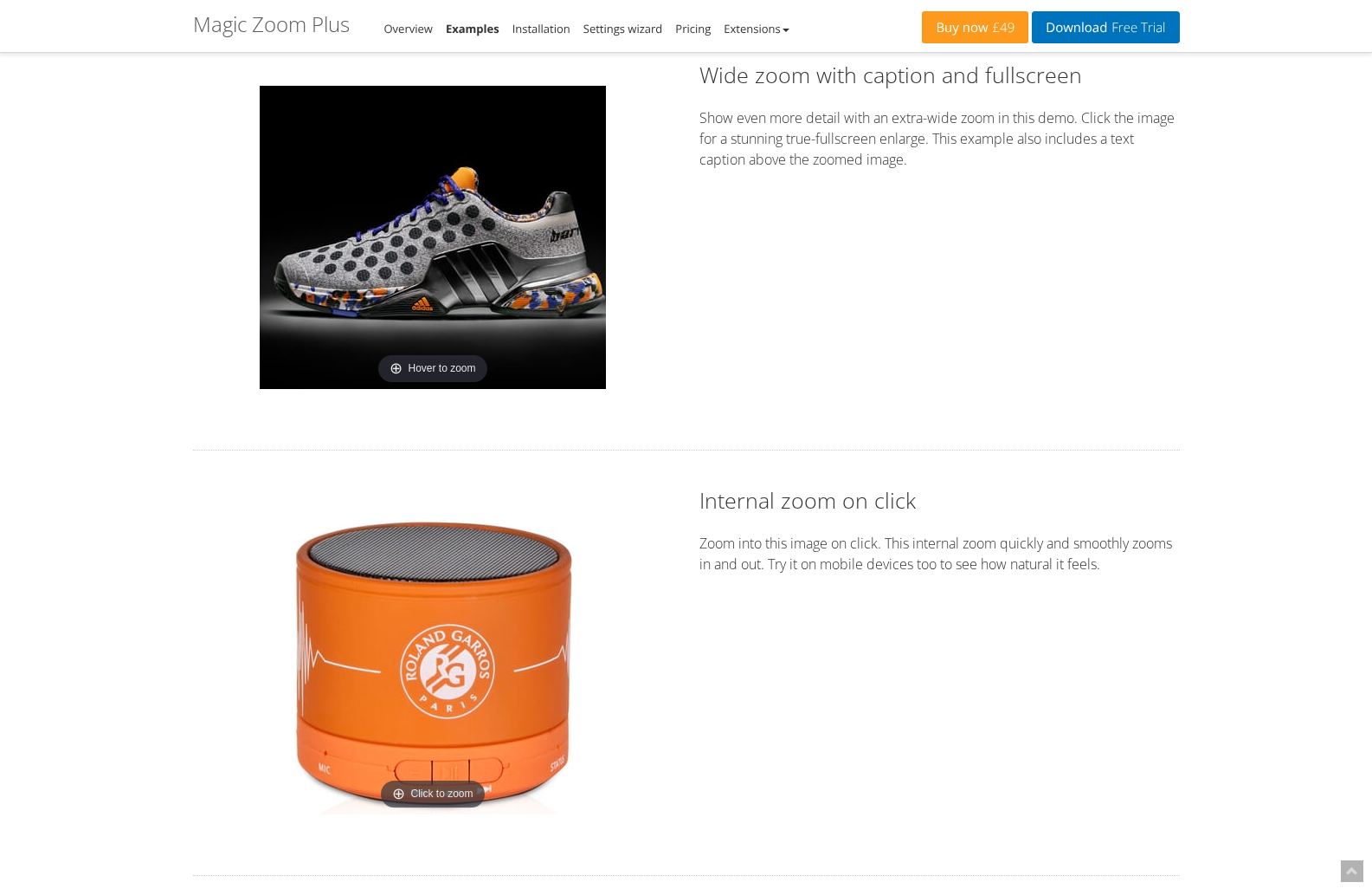
click at [423, 676] on img at bounding box center [433, 663] width 303 height 304
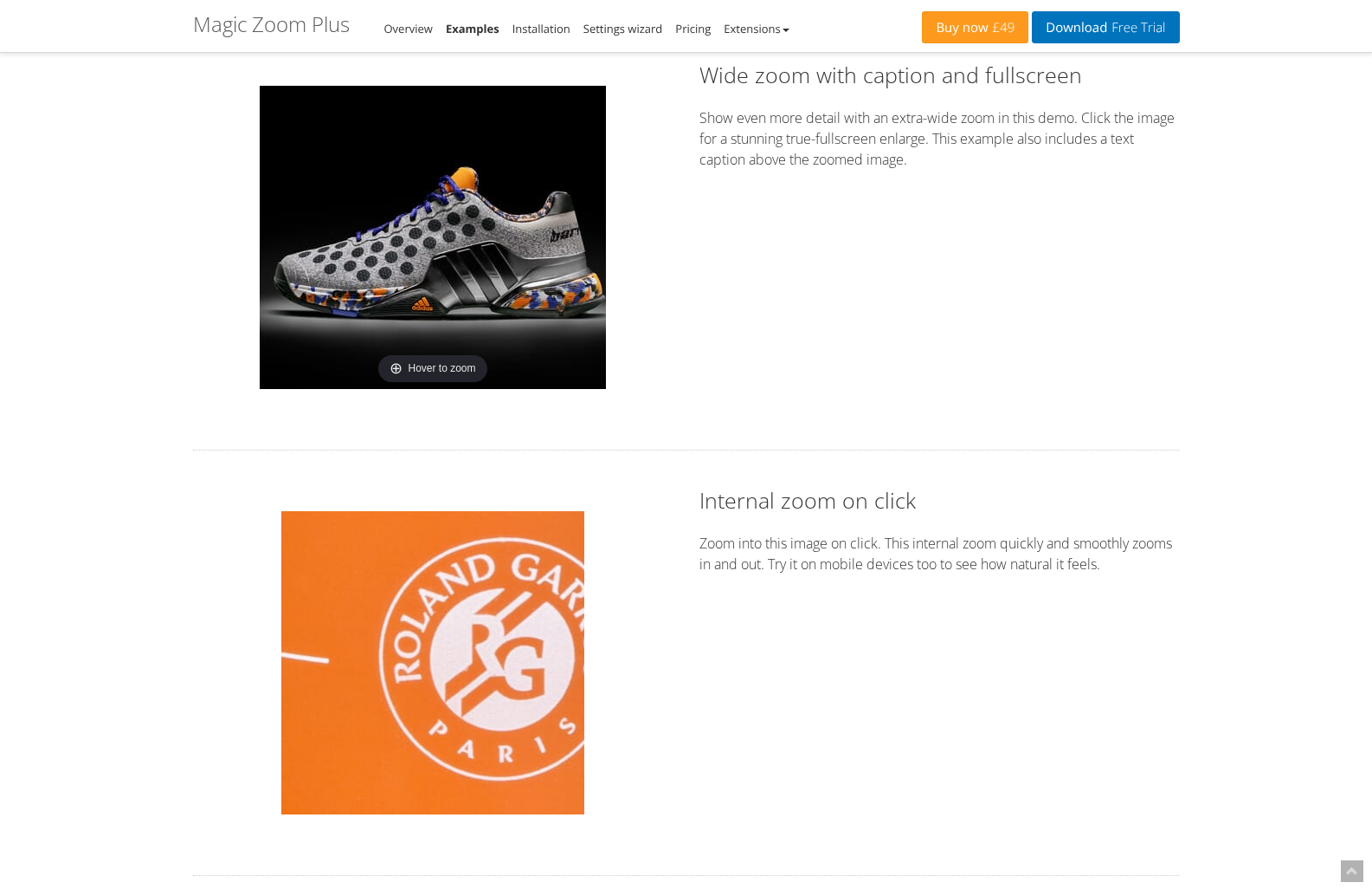
click at [421, 673] on img at bounding box center [433, 663] width 303 height 304
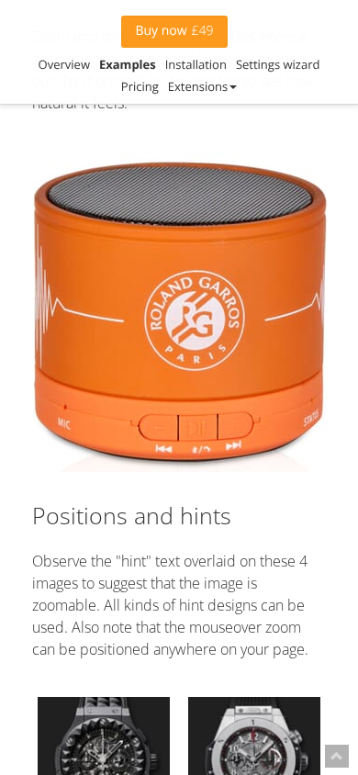
scroll to position [3451, 0]
